Goal: Task Accomplishment & Management: Manage account settings

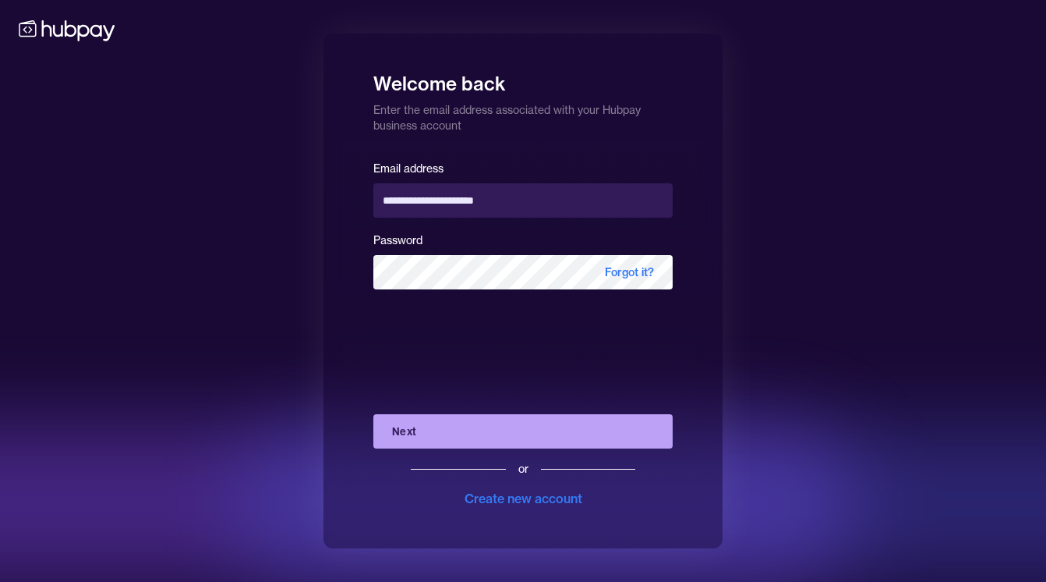
click at [510, 433] on button "Next" at bounding box center [522, 431] width 299 height 34
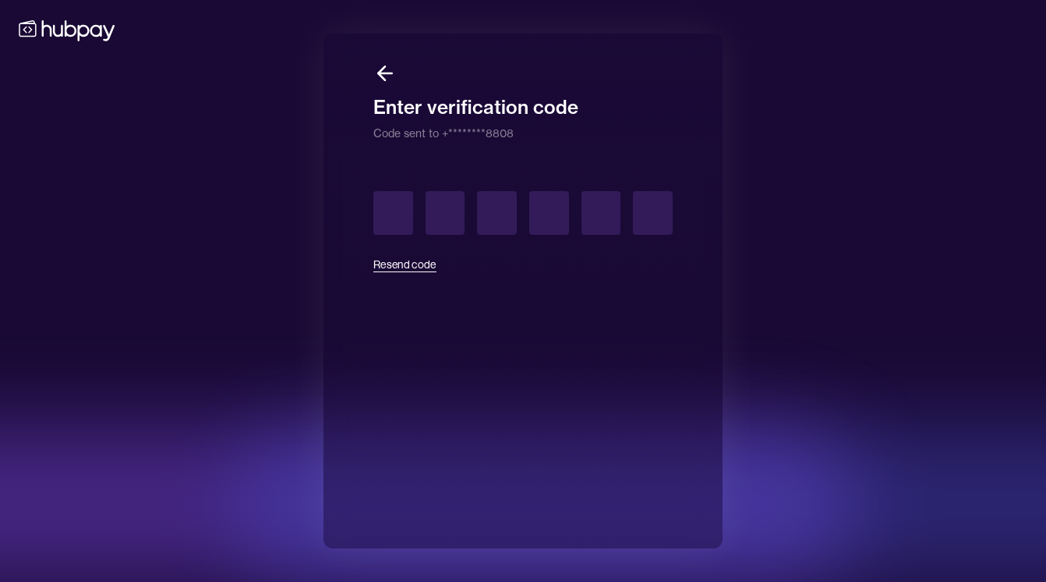
click at [421, 264] on button "Resend code" at bounding box center [404, 264] width 63 height 34
click at [406, 264] on button "Resend code" at bounding box center [404, 264] width 63 height 34
click at [386, 67] on icon at bounding box center [384, 73] width 23 height 23
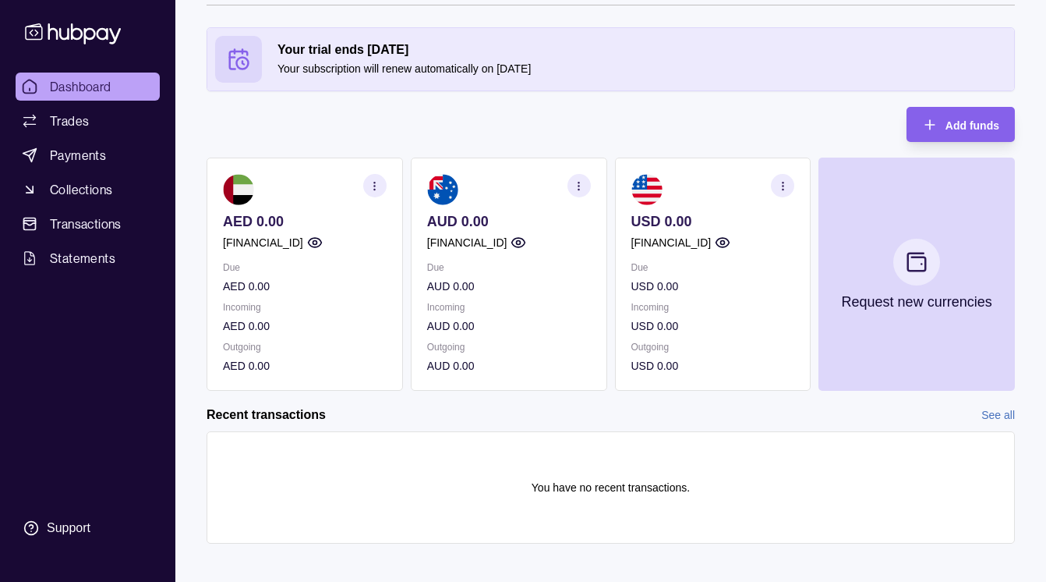
scroll to position [69, 0]
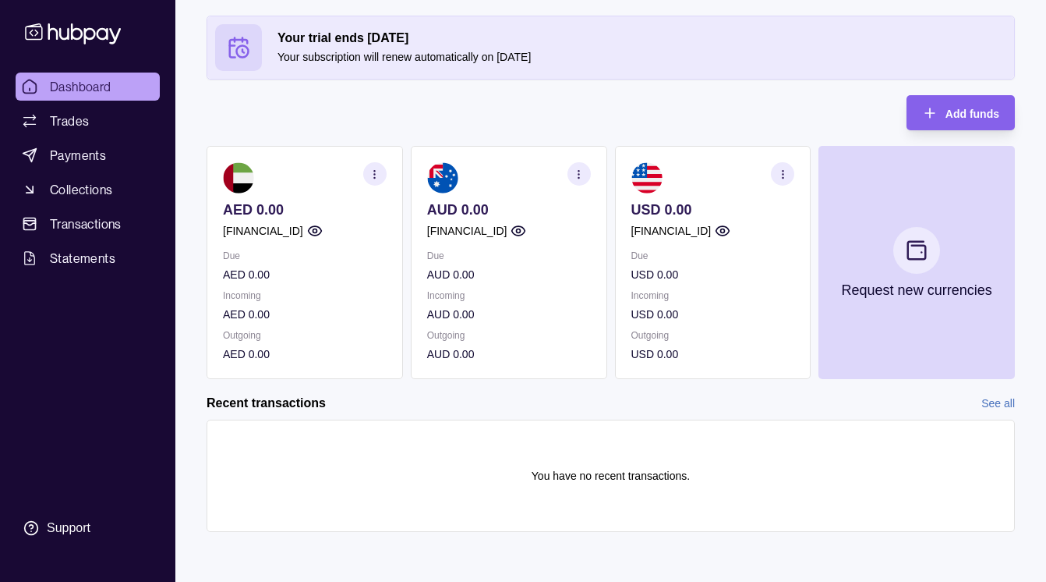
click at [489, 275] on p "AUD 0.00" at bounding box center [509, 274] width 164 height 17
click at [86, 109] on link "Trades" at bounding box center [88, 121] width 144 height 28
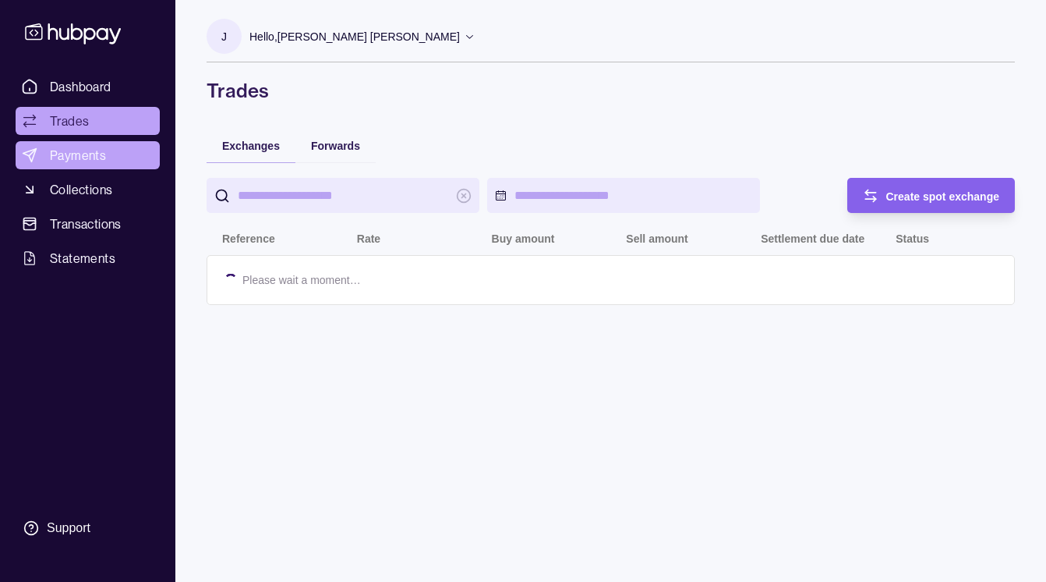
click at [106, 154] on link "Payments" at bounding box center [88, 155] width 144 height 28
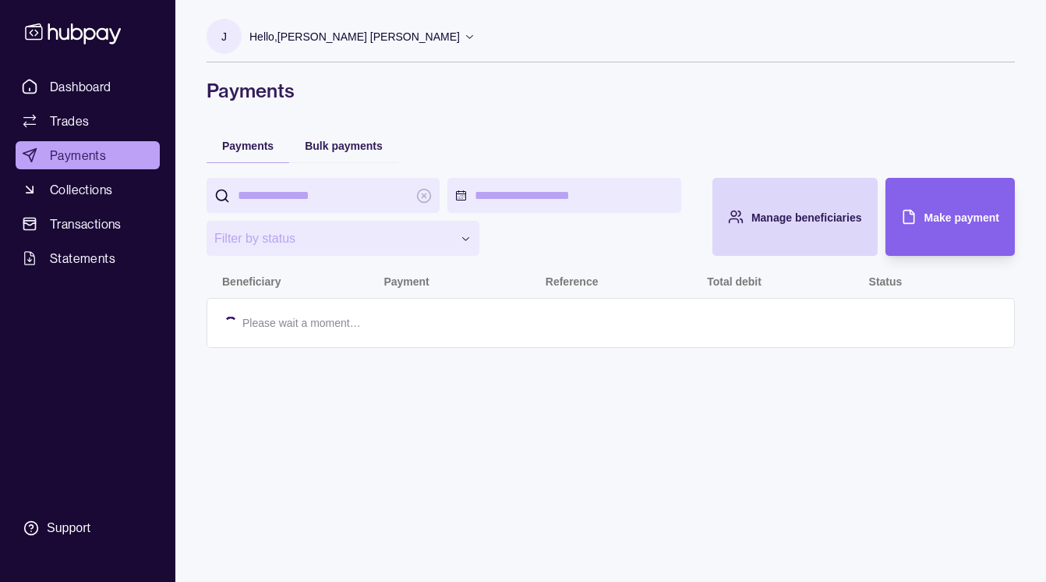
click at [97, 87] on span "Dashboard" at bounding box center [81, 86] width 62 height 19
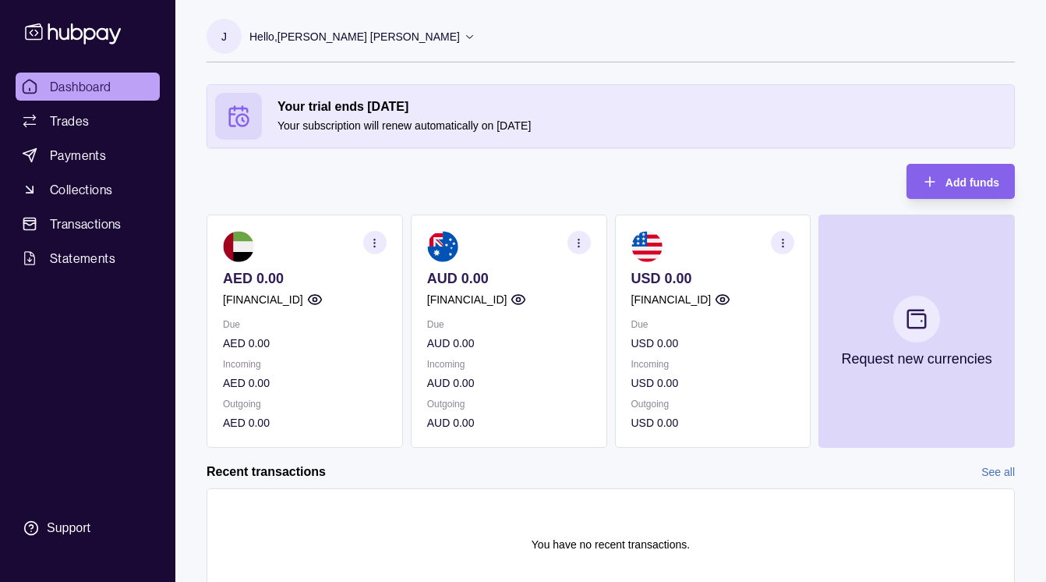
click at [519, 317] on p "Due" at bounding box center [509, 324] width 164 height 17
click at [936, 182] on icon "button" at bounding box center [930, 182] width 16 height 16
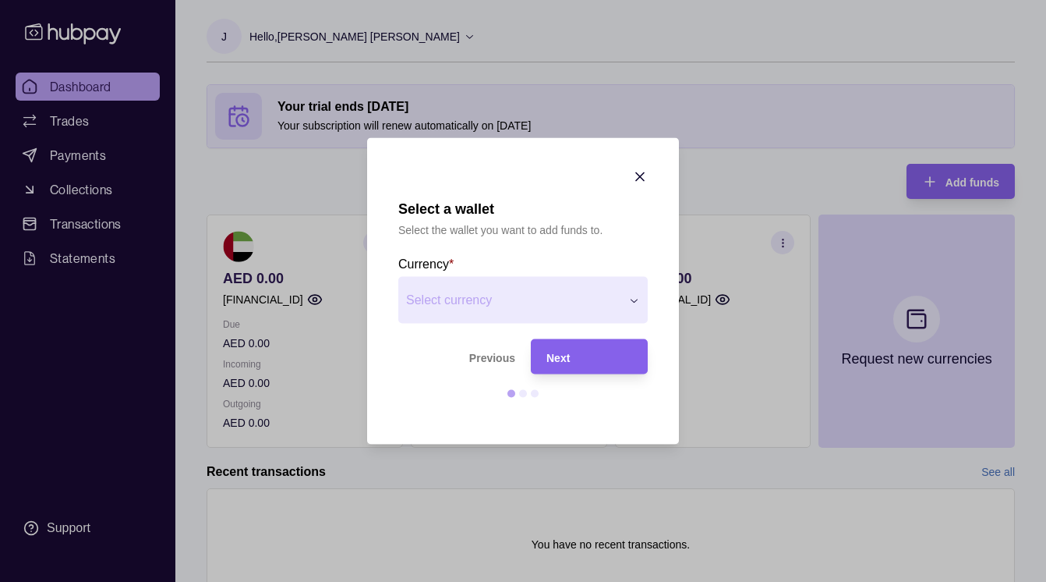
click at [598, 298] on span "Select currency" at bounding box center [513, 300] width 214 height 19
click at [614, 352] on div "Next" at bounding box center [590, 356] width 86 height 19
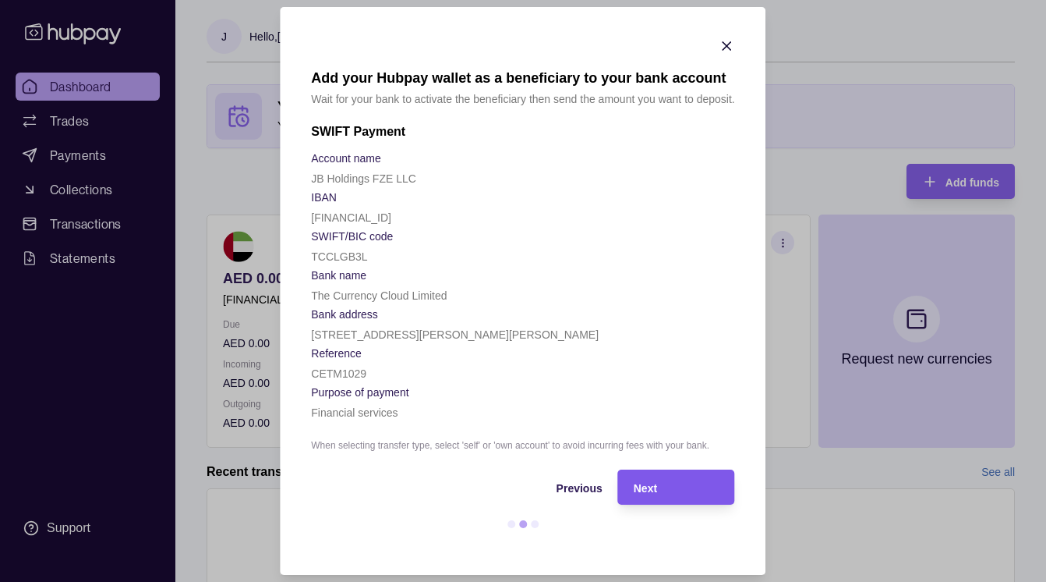
click at [692, 483] on div "Next" at bounding box center [677, 487] width 86 height 19
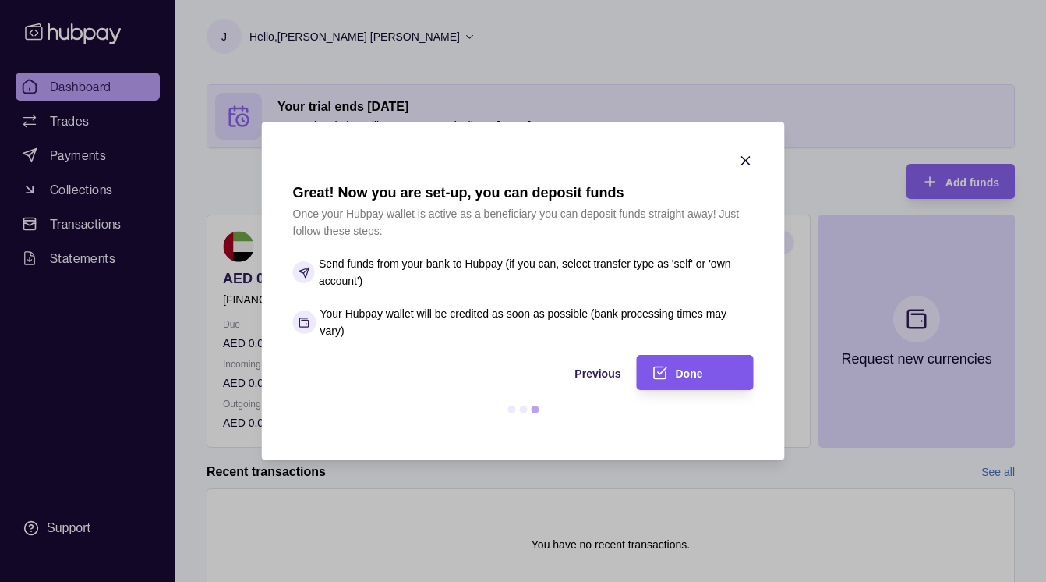
click at [706, 366] on div "Done" at bounding box center [707, 372] width 62 height 19
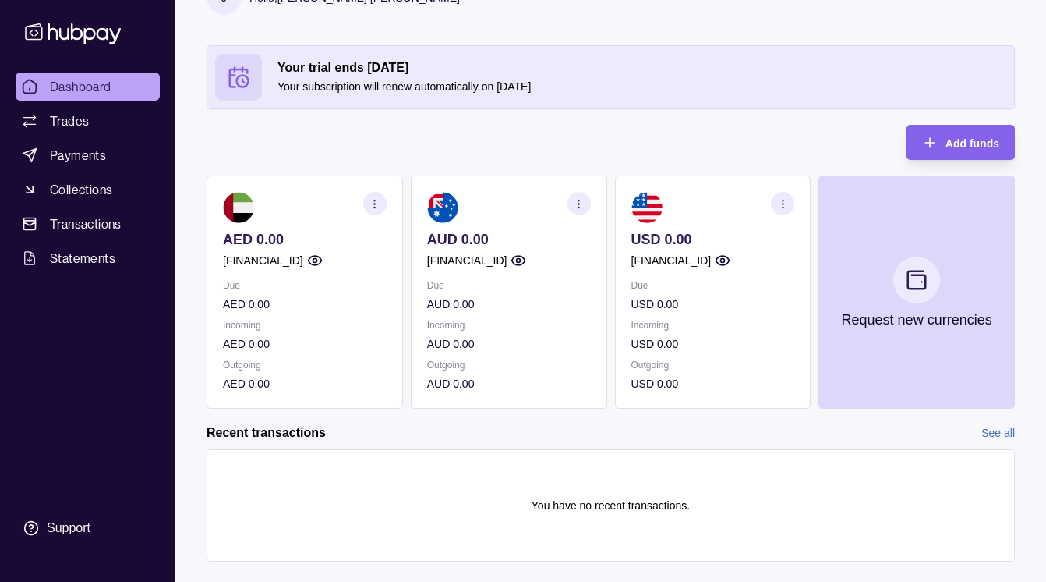
scroll to position [69, 0]
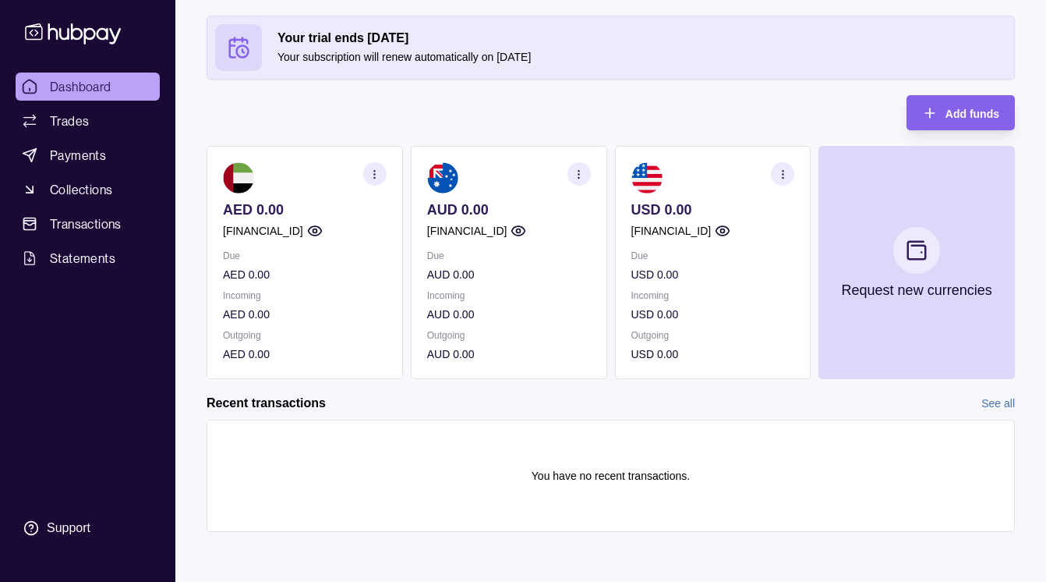
click at [246, 51] on icon at bounding box center [238, 47] width 23 height 23
click at [97, 152] on span "Payments" at bounding box center [78, 155] width 56 height 19
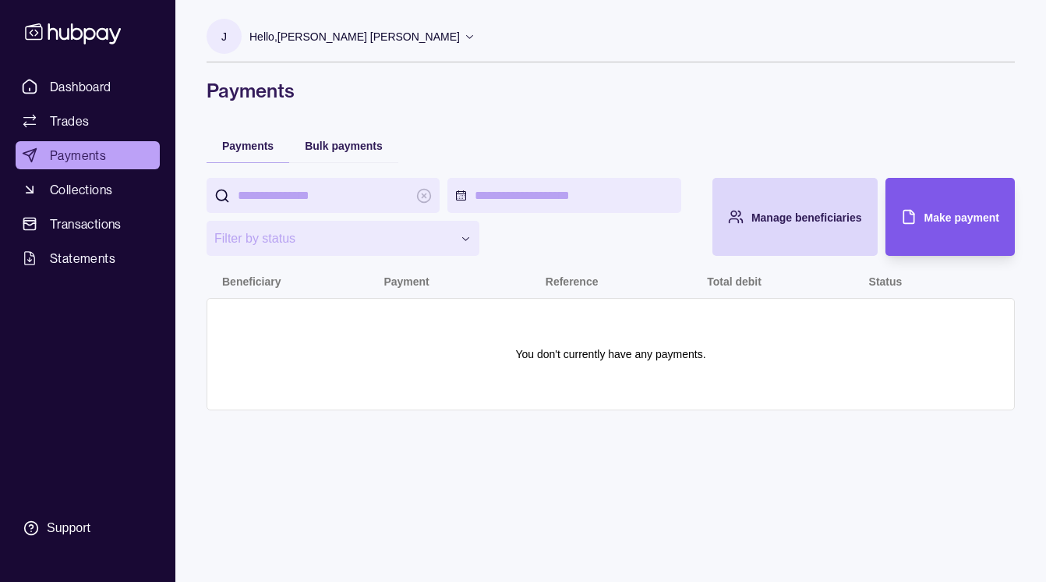
click at [929, 232] on div "Make payment" at bounding box center [939, 217] width 122 height 78
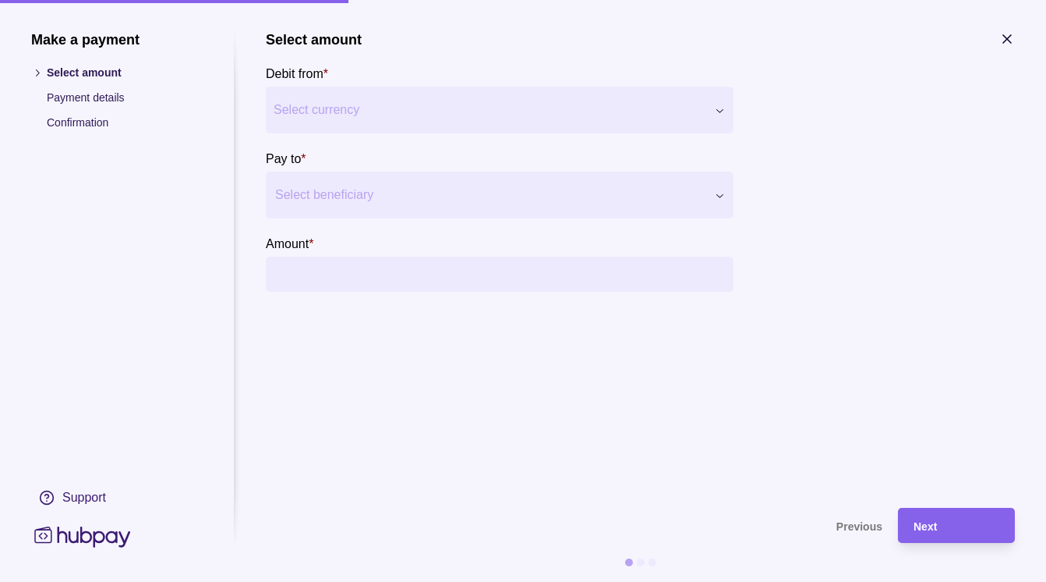
click at [451, 106] on span "Select currency" at bounding box center [490, 110] width 433 height 19
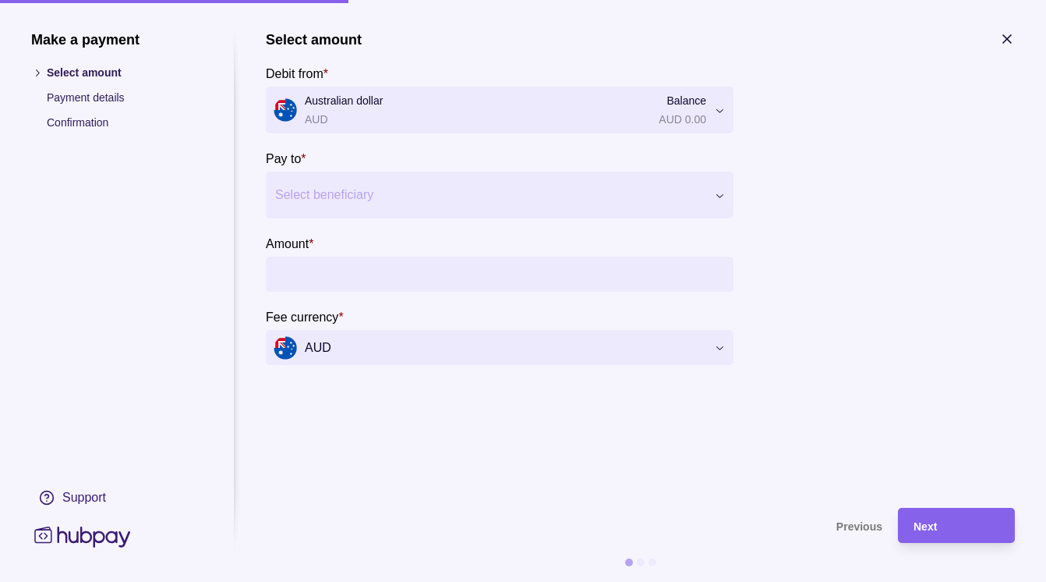
click at [385, 192] on div at bounding box center [490, 195] width 430 height 22
click at [1008, 41] on icon "button" at bounding box center [1007, 39] width 8 height 8
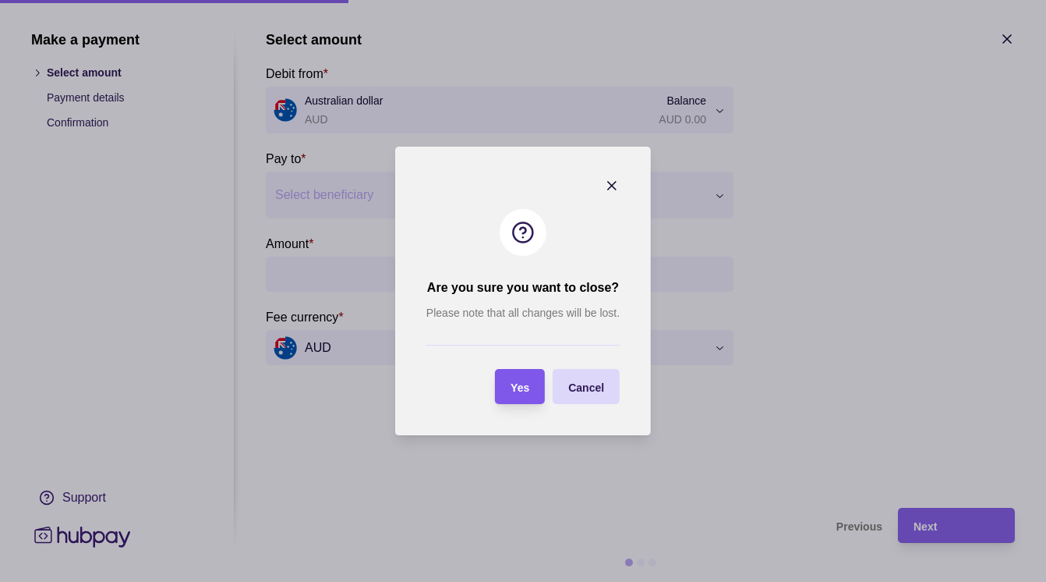
click at [521, 382] on span "Yes" at bounding box center [520, 387] width 19 height 12
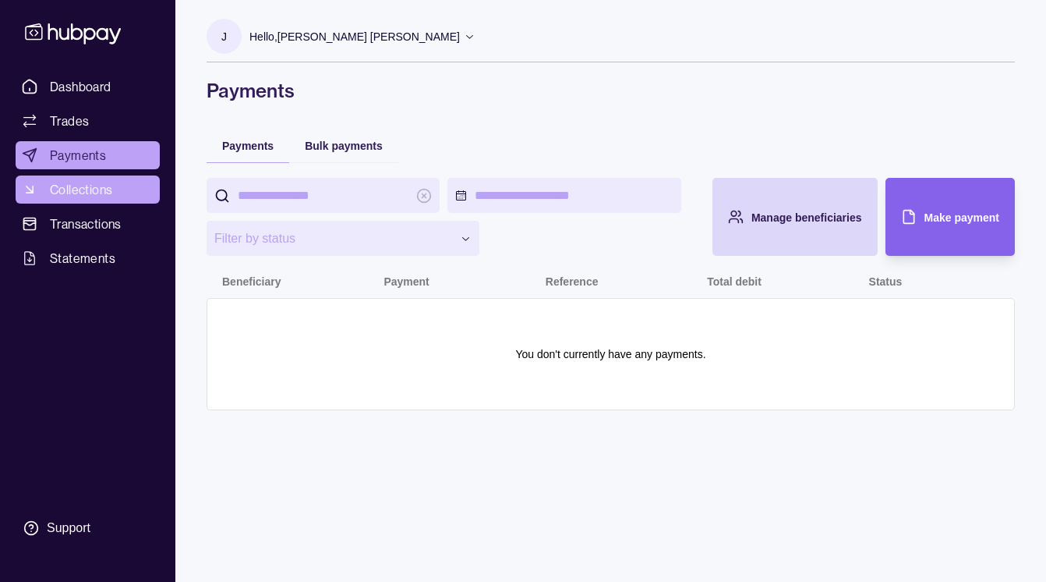
click at [95, 185] on span "Collections" at bounding box center [81, 189] width 62 height 19
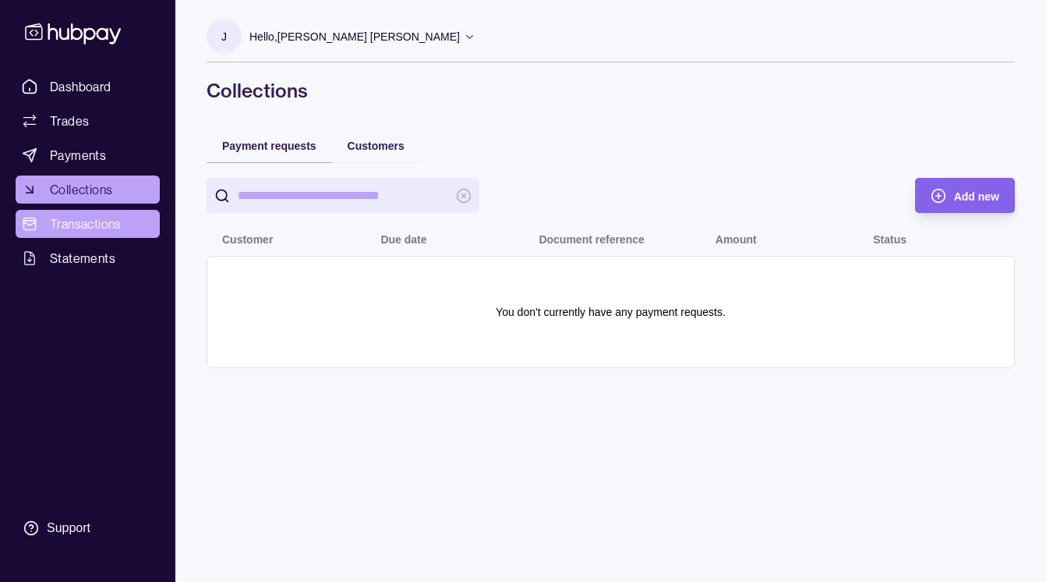
click at [104, 210] on link "Transactions" at bounding box center [88, 224] width 144 height 28
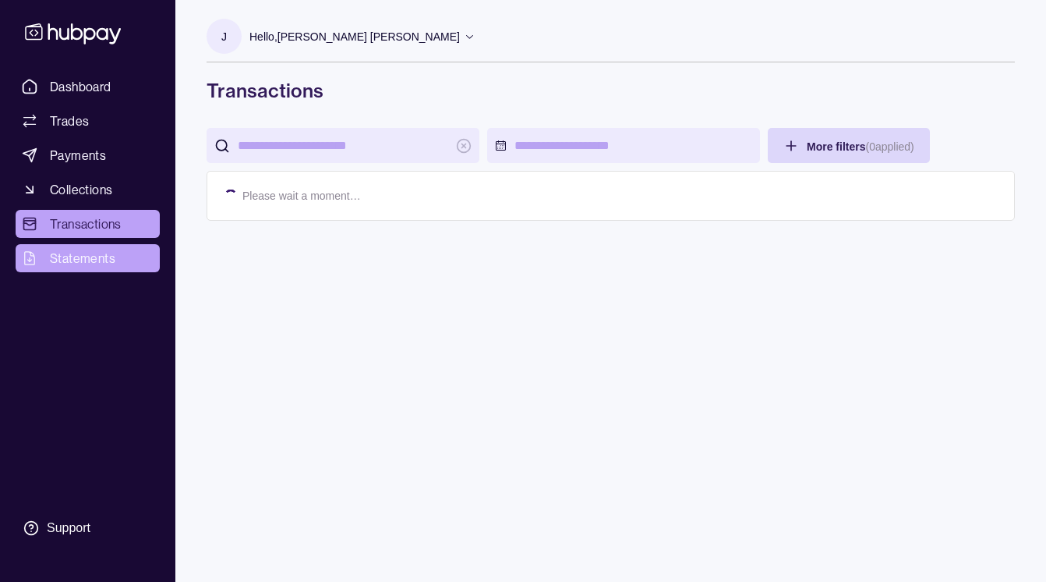
click at [114, 252] on span "Statements" at bounding box center [82, 258] width 65 height 19
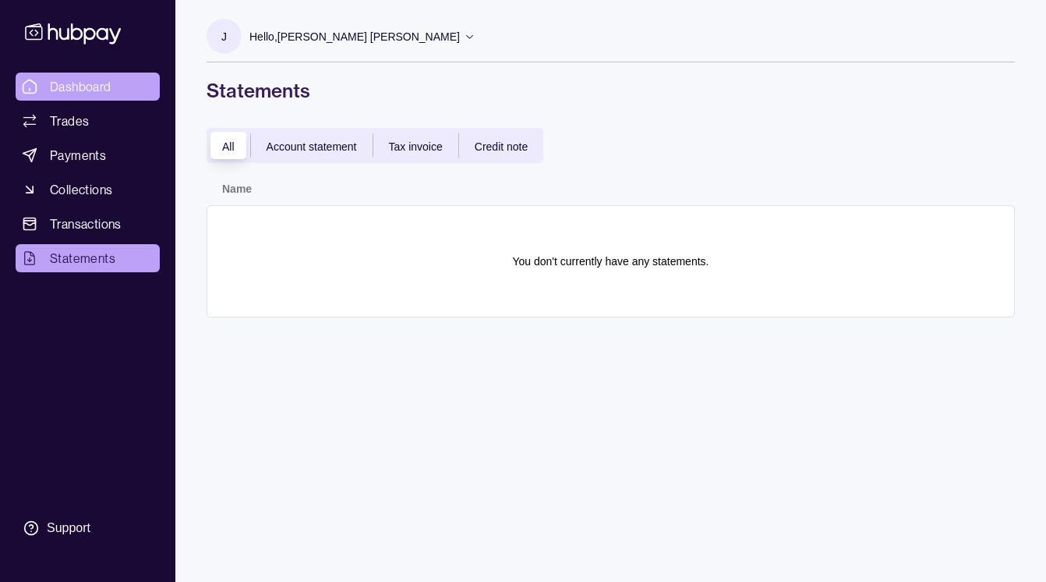
click at [76, 95] on span "Dashboard" at bounding box center [81, 86] width 62 height 19
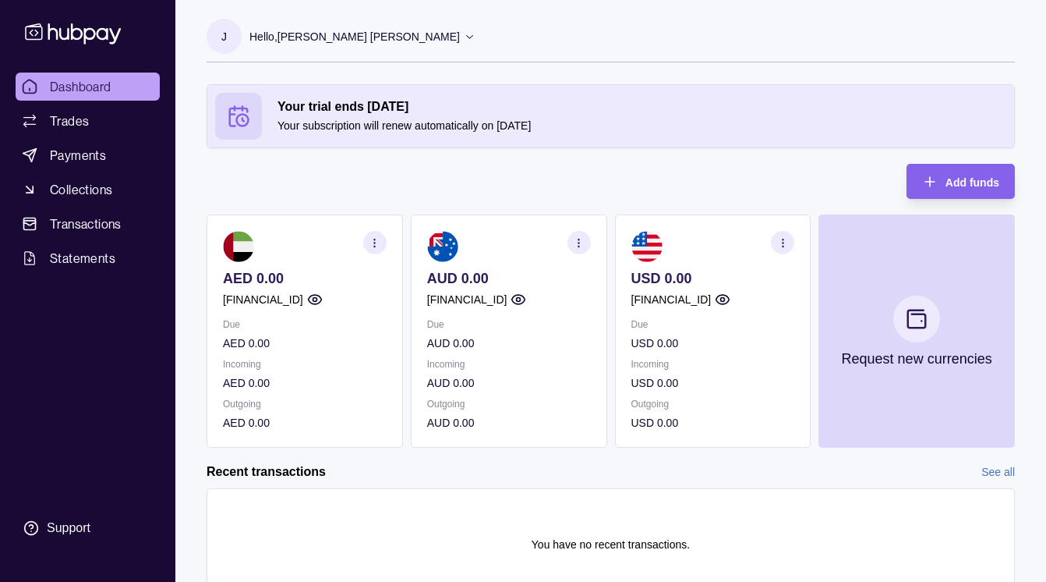
click at [733, 260] on section at bounding box center [714, 246] width 164 height 31
click at [741, 250] on section at bounding box center [714, 246] width 164 height 31
click at [954, 176] on span "Add funds" at bounding box center [973, 182] width 54 height 12
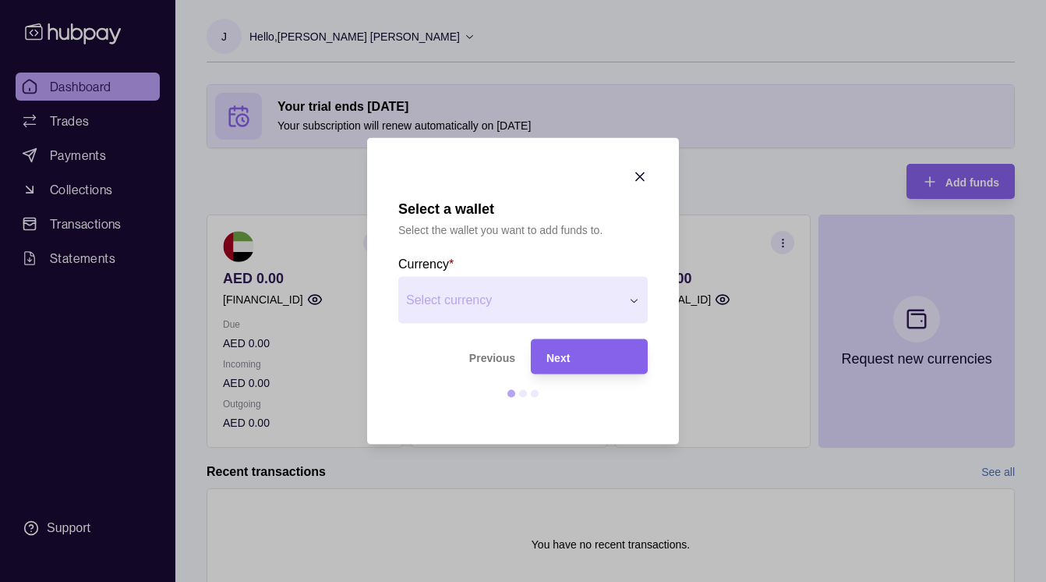
click at [602, 363] on div "Next" at bounding box center [590, 356] width 86 height 19
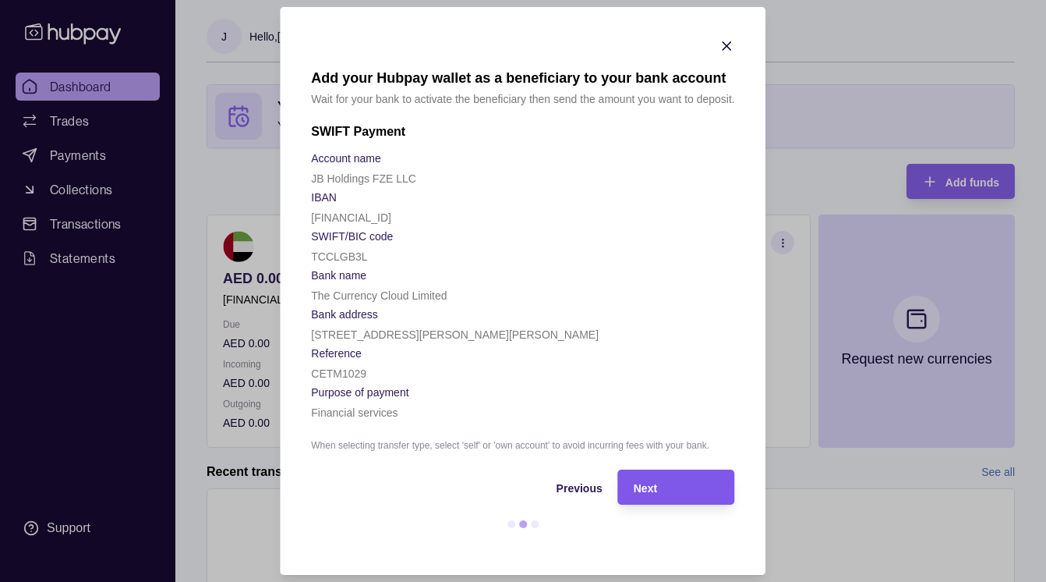
click at [655, 483] on div "Next" at bounding box center [677, 487] width 86 height 19
